Goal: Task Accomplishment & Management: Use online tool/utility

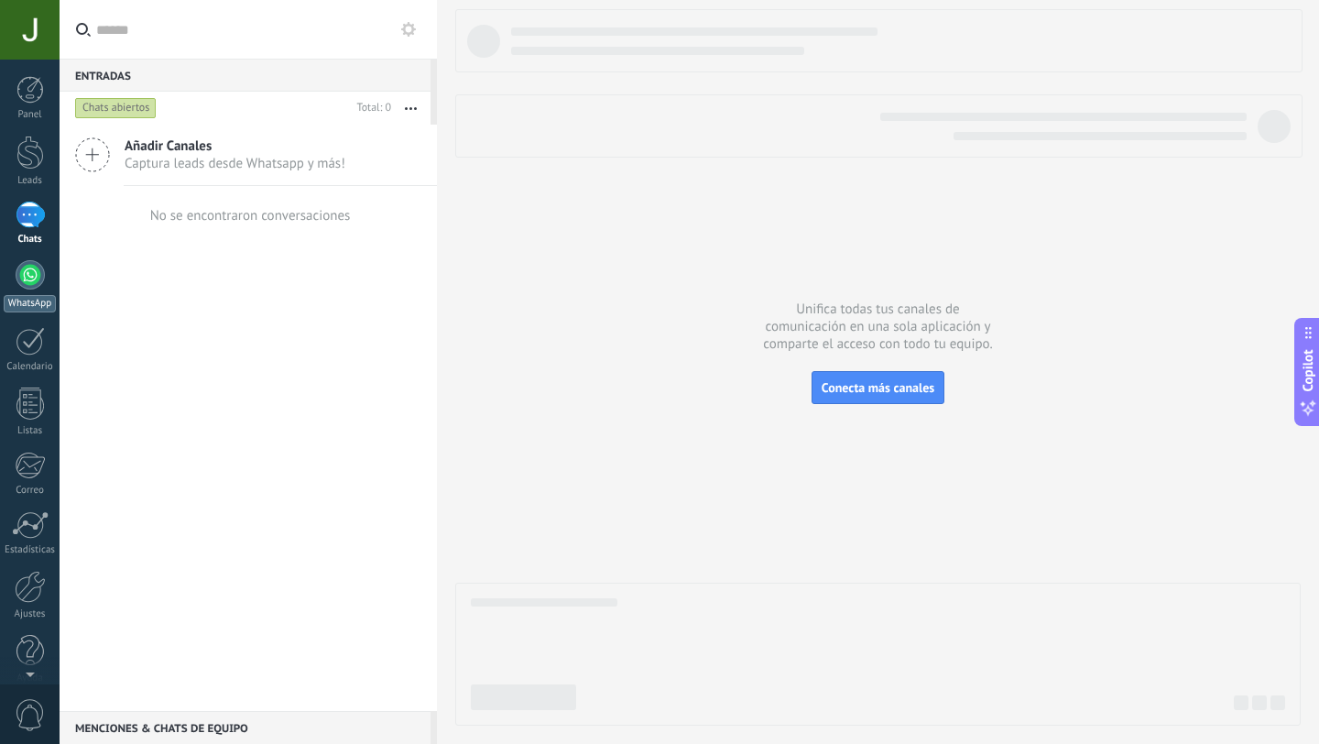
click at [23, 278] on div at bounding box center [30, 274] width 29 height 29
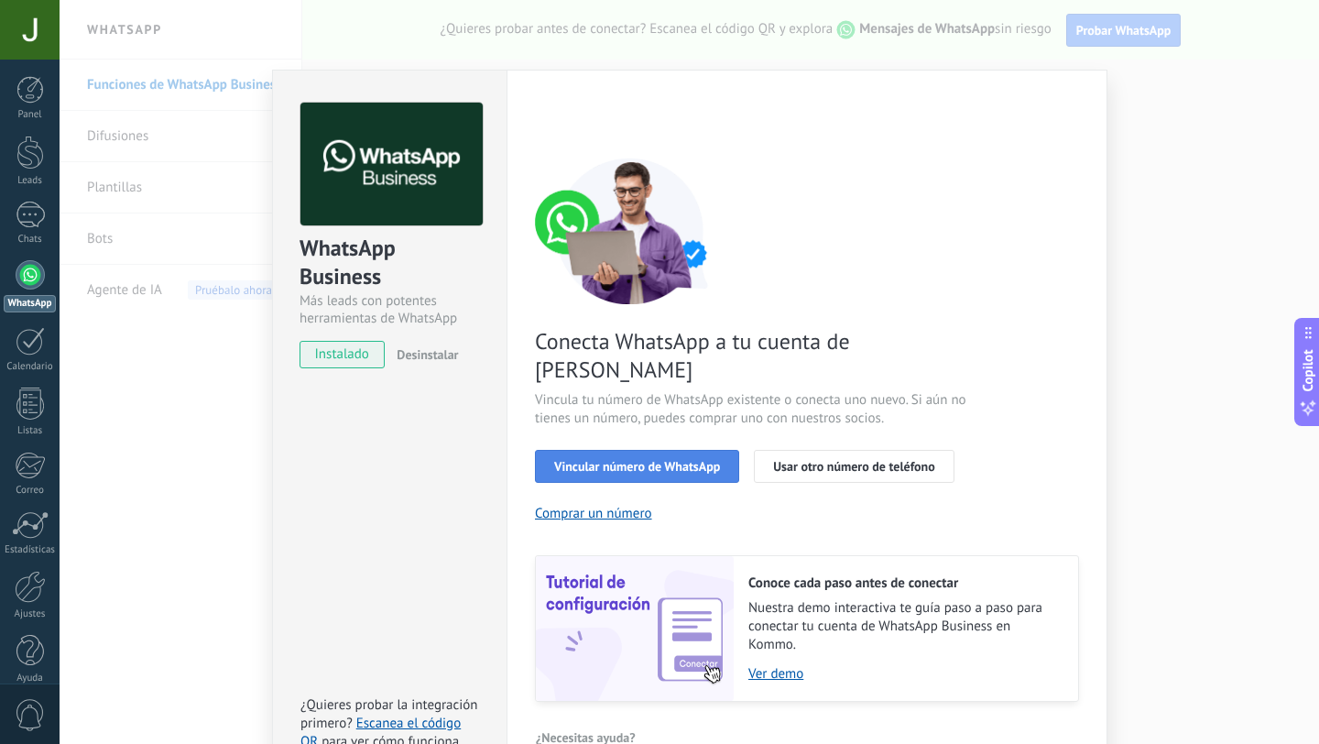
scroll to position [42, 0]
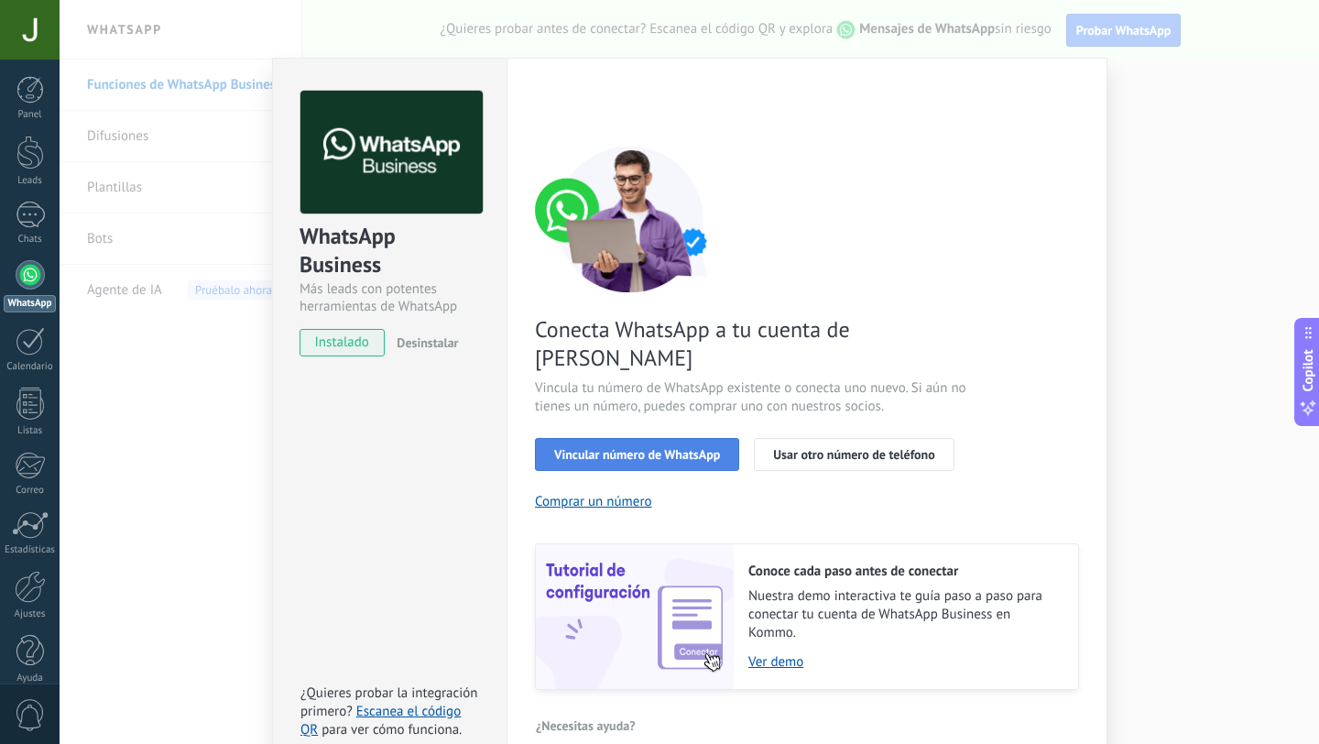
click at [636, 438] on button "Vincular número de WhatsApp" at bounding box center [637, 454] width 204 height 33
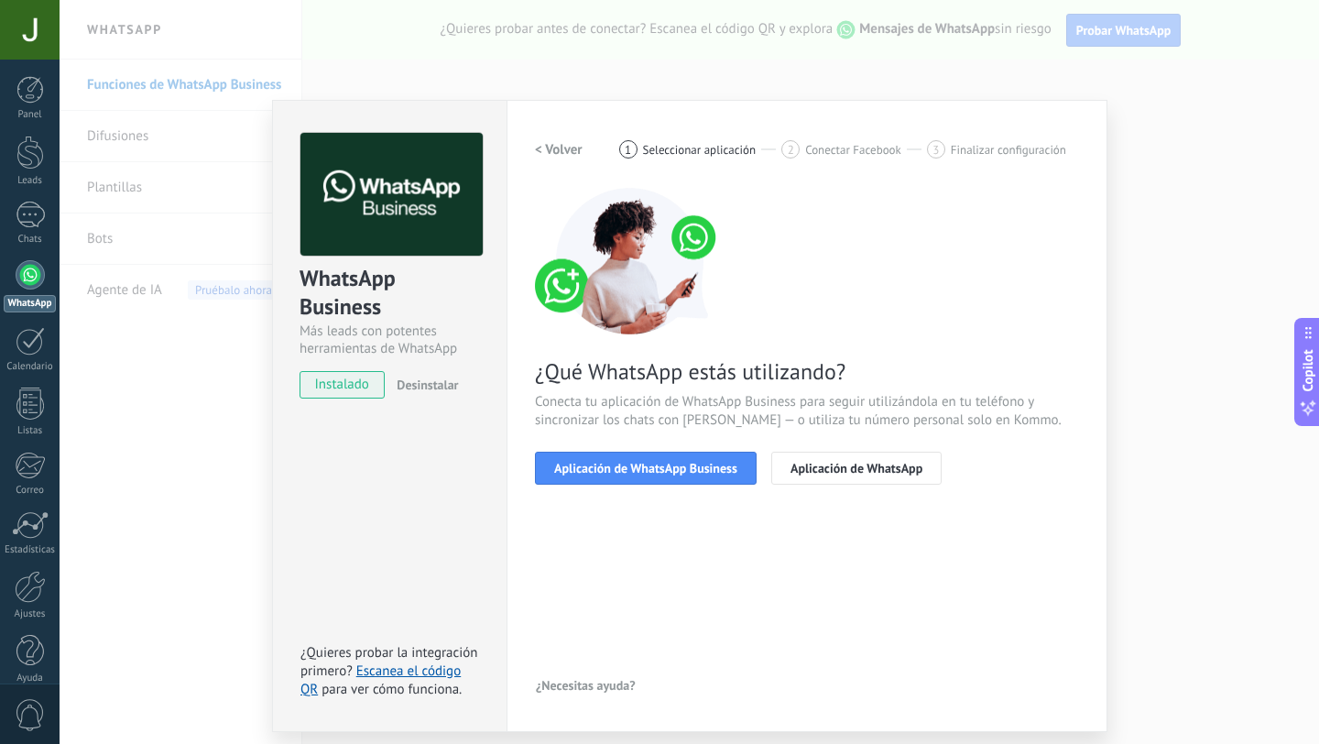
scroll to position [0, 0]
click at [647, 472] on span "Aplicación de WhatsApp Business" at bounding box center [645, 468] width 183 height 13
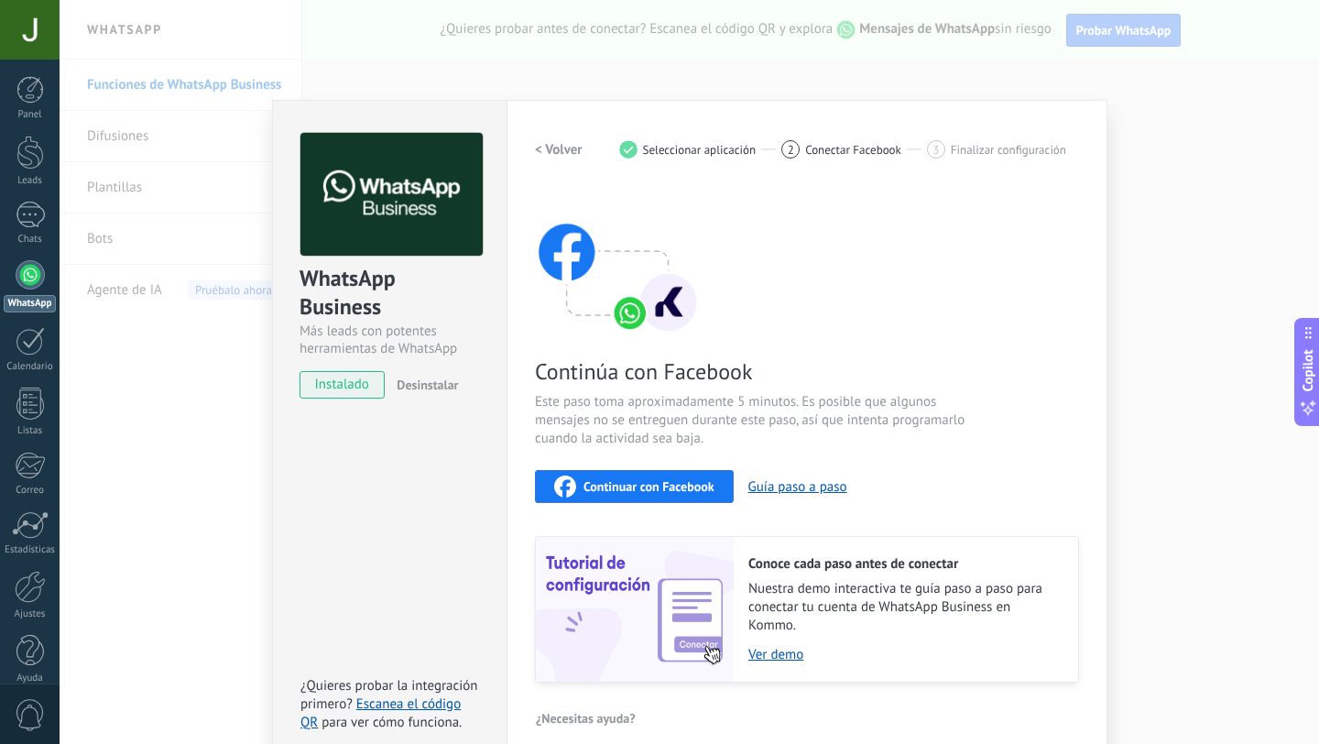
click at [666, 486] on span "Continuar con Facebook" at bounding box center [648, 486] width 131 height 13
